Goal: Information Seeking & Learning: Learn about a topic

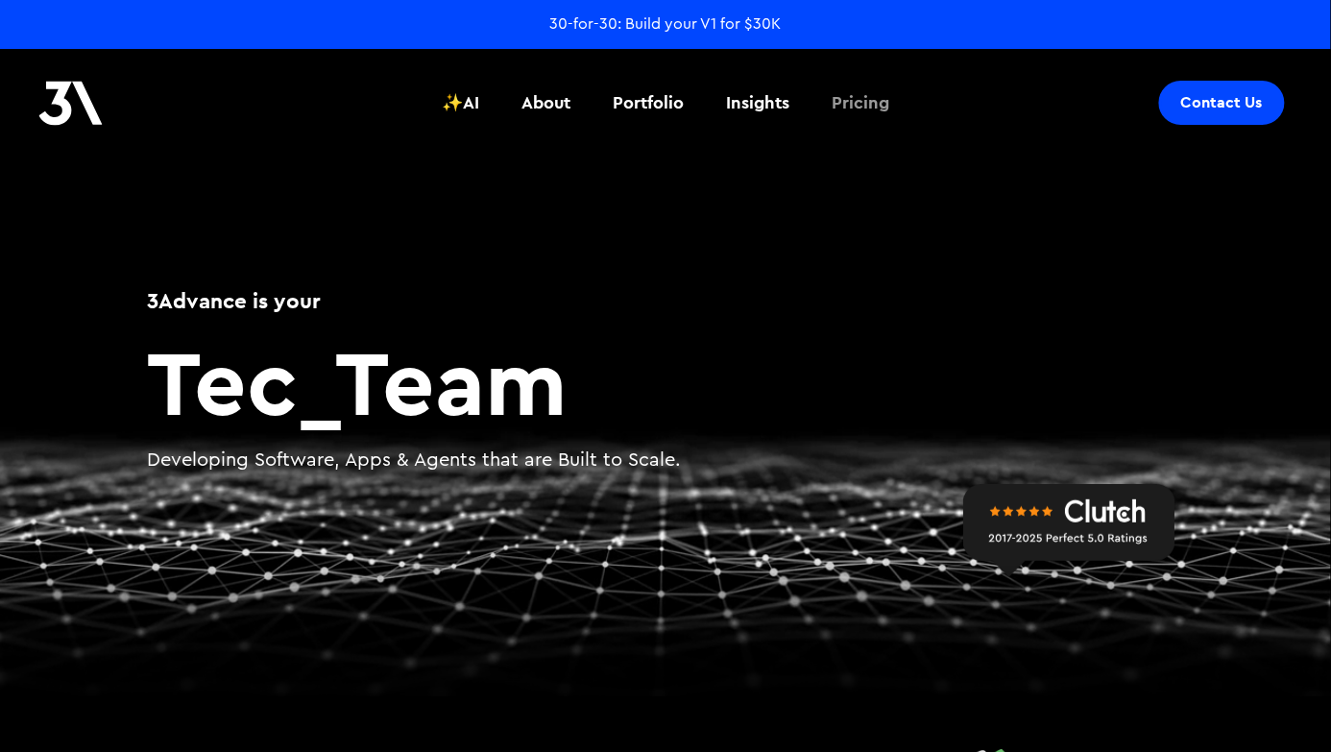
click at [866, 99] on div "Pricing" at bounding box center [861, 102] width 58 height 25
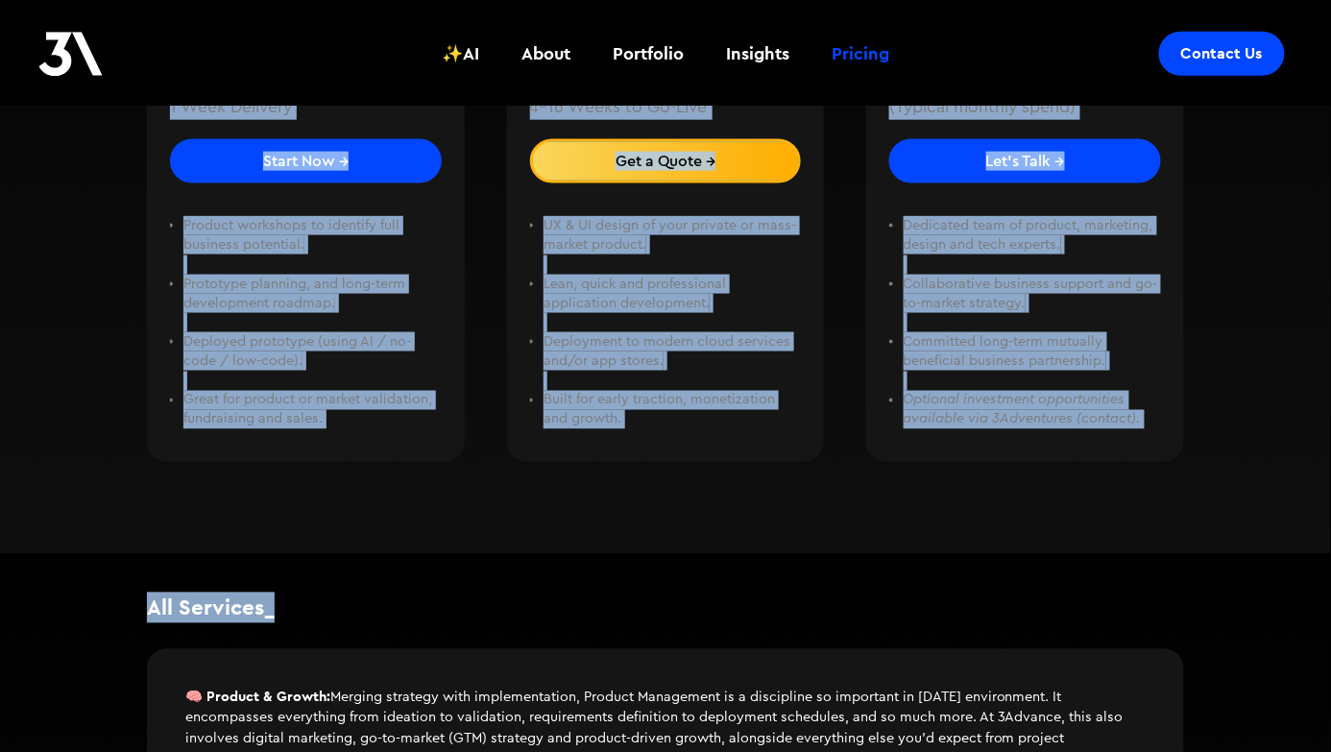
scroll to position [654, 0]
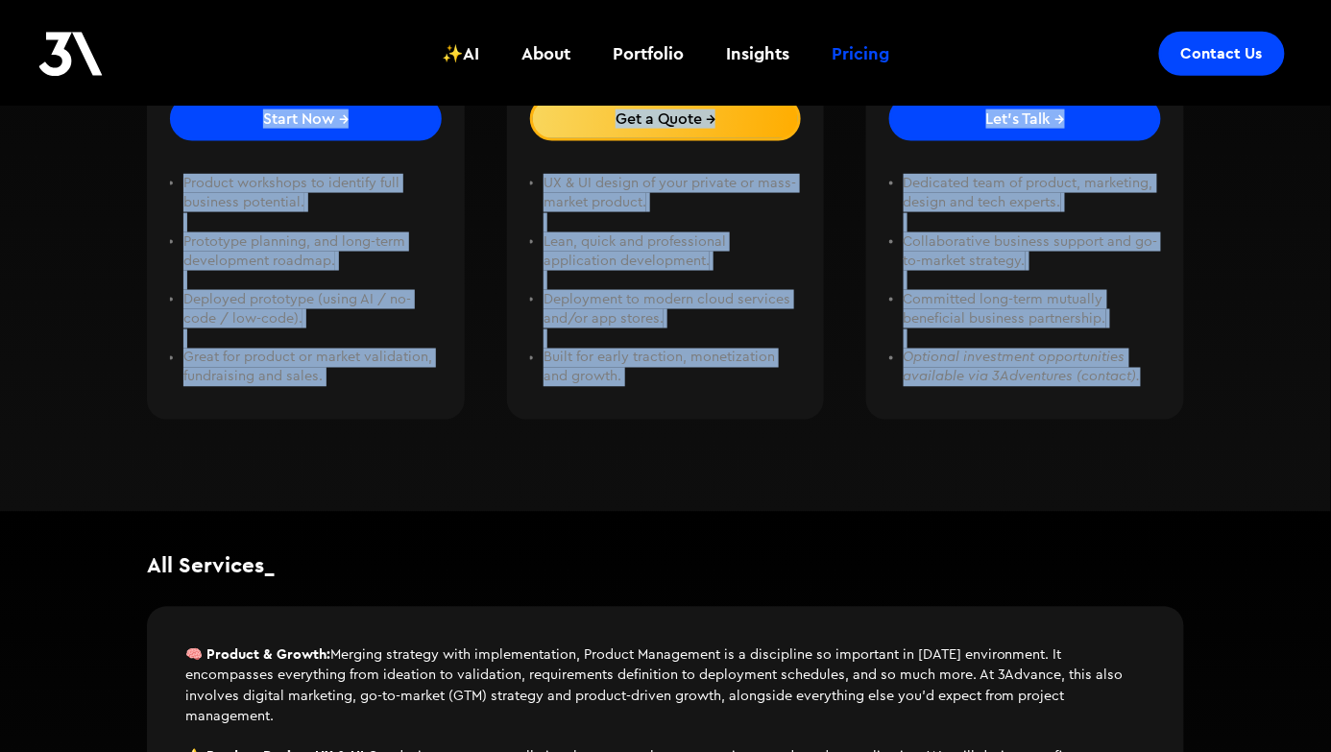
drag, startPoint x: 149, startPoint y: 118, endPoint x: 1178, endPoint y: 419, distance: 1071.8
click at [1178, 419] on div "Services_ Products & Pricing Choosing a development partner is daunting and oft…" at bounding box center [665, 6] width 1153 height 1011
copy div "Services_ Products & Pricing Choosing a development partner is daunting and oft…"
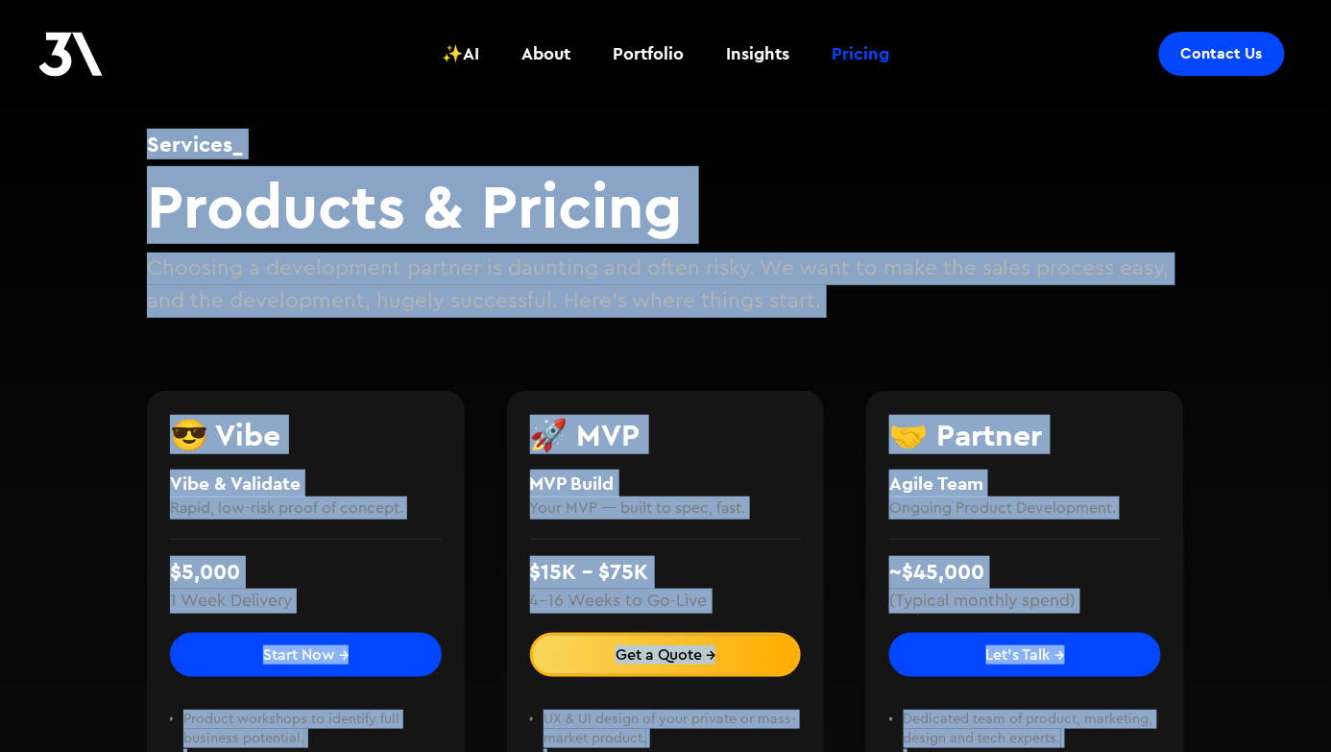
scroll to position [110, 0]
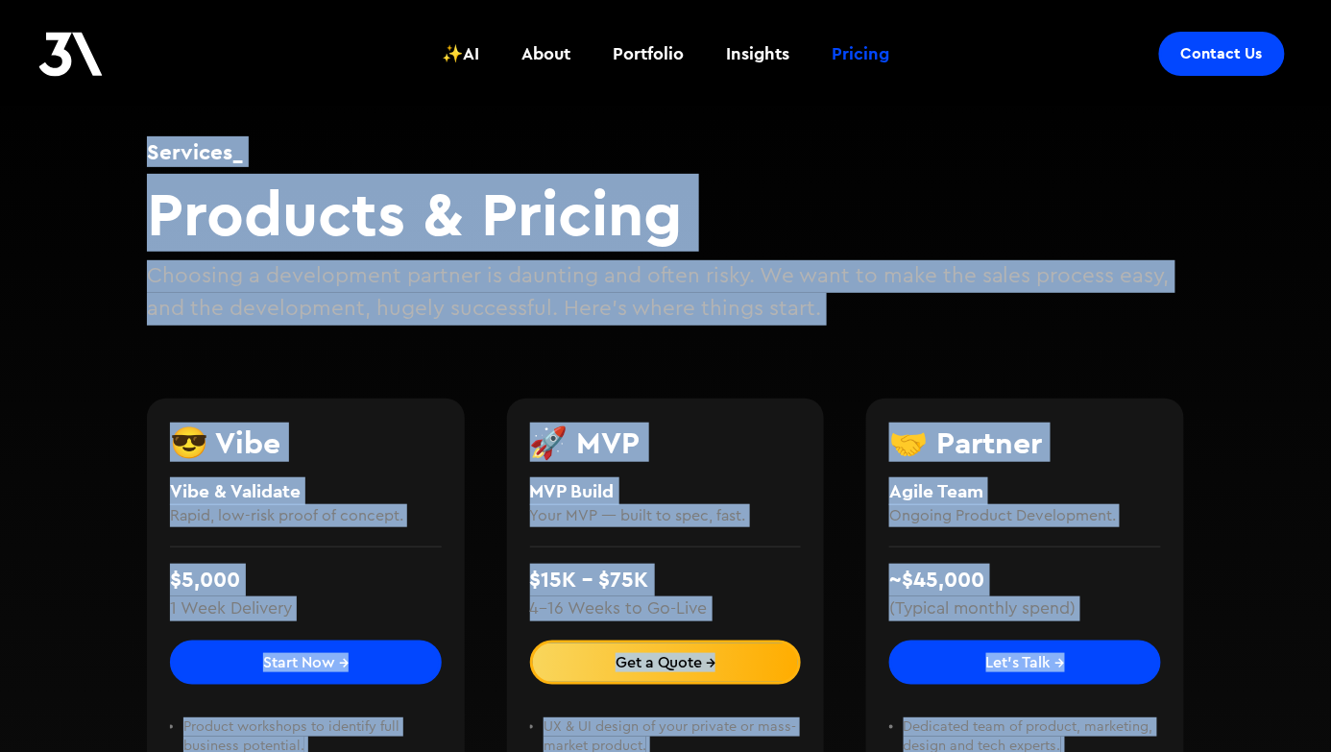
click at [1057, 250] on h2 "Products & Pricing" at bounding box center [665, 214] width 1037 height 74
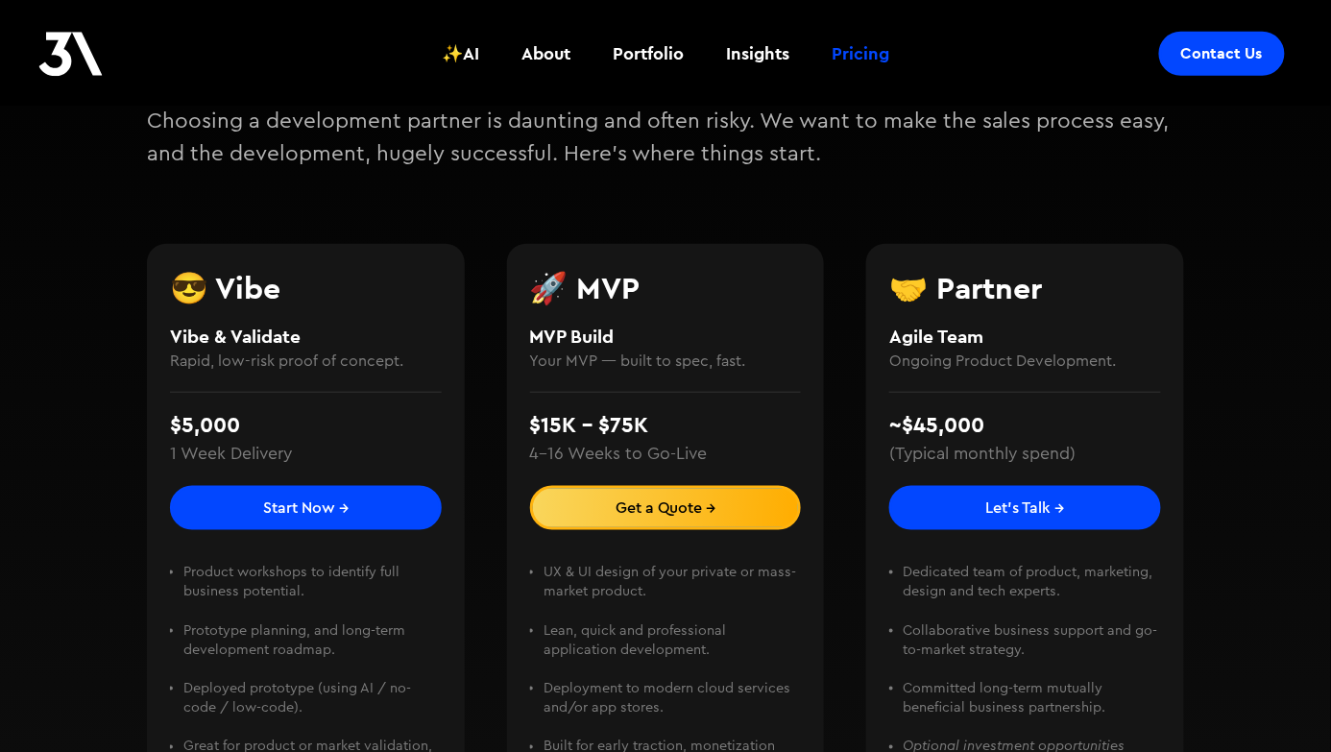
scroll to position [280, 0]
